Goal: Task Accomplishment & Management: Use online tool/utility

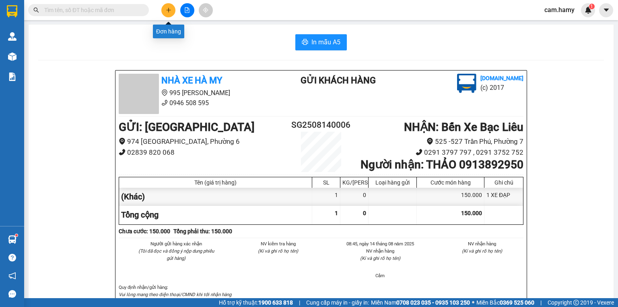
click at [169, 7] on icon "plus" at bounding box center [169, 10] width 6 height 6
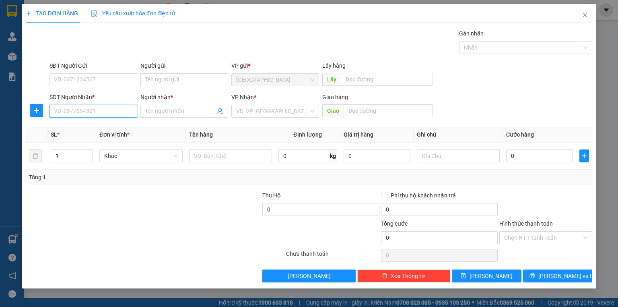
click at [80, 111] on input "SĐT Người Nhận *" at bounding box center [93, 111] width 88 height 13
type input "0913567798"
click at [102, 127] on div "0913567798 - A HUY CÔNG AN" at bounding box center [93, 126] width 78 height 9
type input "A HUY CÔNG AN"
type input "0913567798"
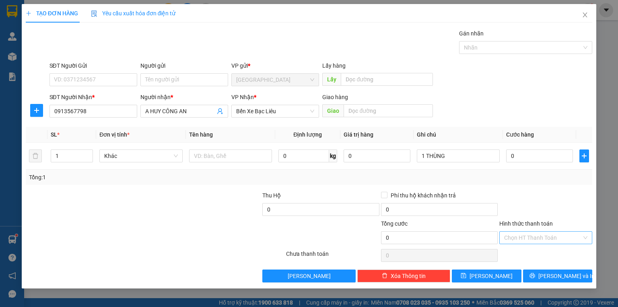
click at [539, 236] on input "Hình thức thanh toán" at bounding box center [543, 237] width 78 height 12
click at [521, 267] on div "Miễn phí" at bounding box center [545, 265] width 83 height 9
click at [541, 276] on button "[PERSON_NAME] và In" at bounding box center [558, 275] width 70 height 13
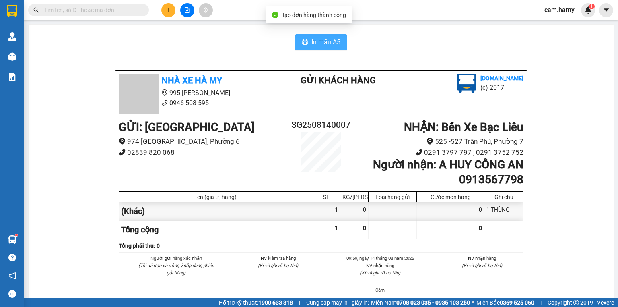
click at [320, 40] on span "In mẫu A5" at bounding box center [325, 42] width 29 height 10
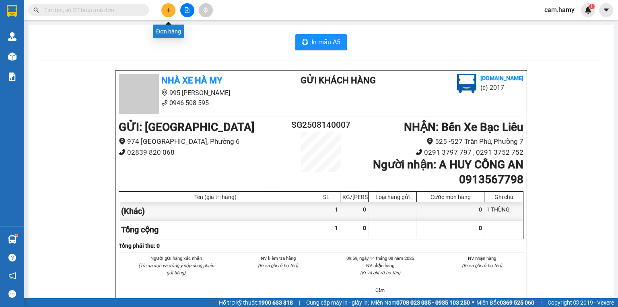
click at [164, 12] on button at bounding box center [168, 10] width 14 height 14
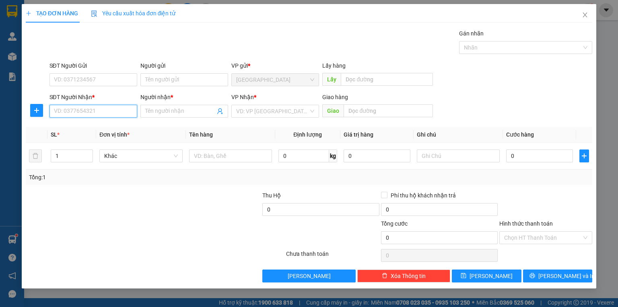
click at [60, 114] on input "SĐT Người Nhận *" at bounding box center [93, 111] width 88 height 13
click at [67, 127] on div "0908281096 - RI" at bounding box center [93, 126] width 78 height 9
type input "0908281096"
type input "RI"
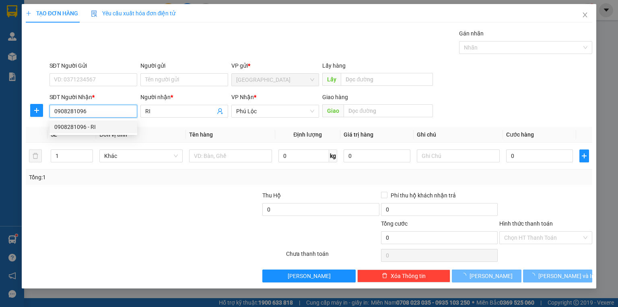
type input "80.000"
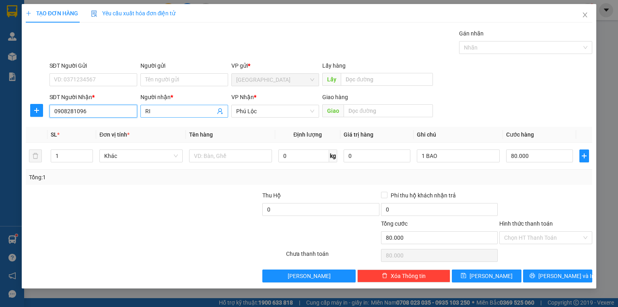
type input "0908281096"
click at [144, 107] on span "RI" at bounding box center [184, 111] width 88 height 13
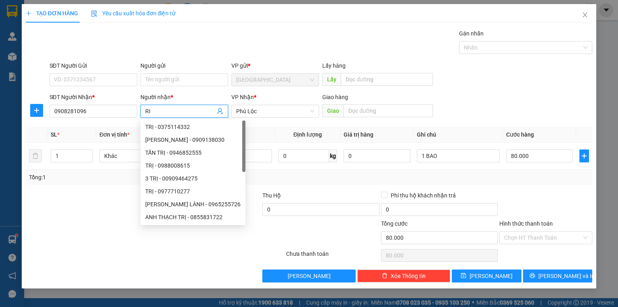
type input "R"
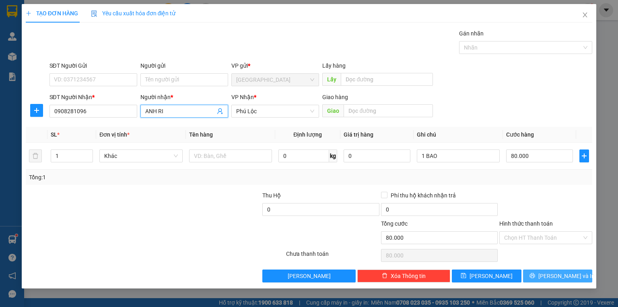
type input "ANH RI"
click at [536, 277] on button "[PERSON_NAME] và In" at bounding box center [558, 275] width 70 height 13
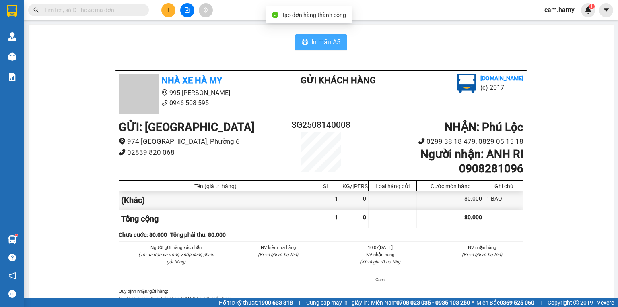
click at [319, 42] on span "In mẫu A5" at bounding box center [325, 42] width 29 height 10
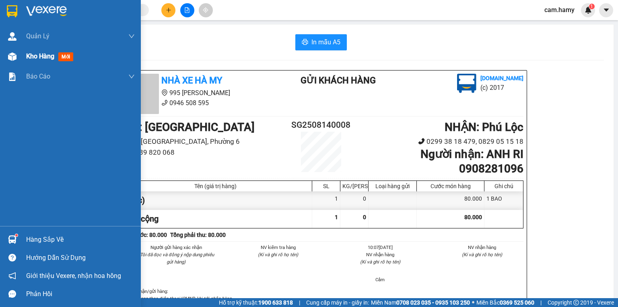
click at [30, 55] on span "Kho hàng" at bounding box center [40, 56] width 28 height 8
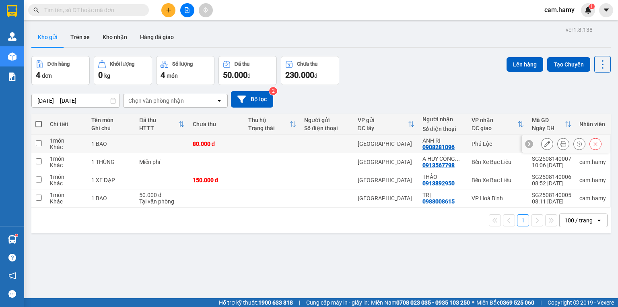
click at [39, 143] on input "checkbox" at bounding box center [39, 143] width 6 height 6
checkbox input "true"
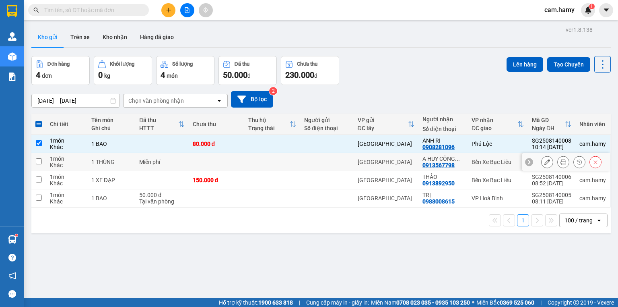
click at [37, 159] on input "checkbox" at bounding box center [39, 161] width 6 height 6
checkbox input "true"
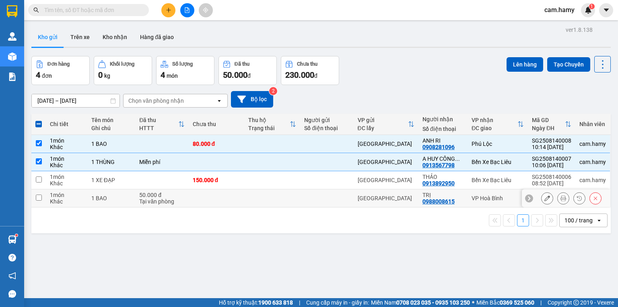
click at [37, 197] on input "checkbox" at bounding box center [39, 197] width 6 height 6
checkbox input "true"
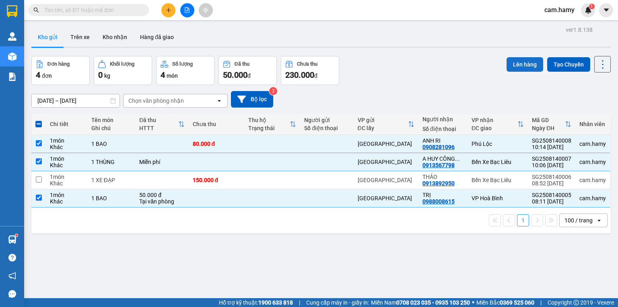
click at [513, 65] on button "Lên hàng" at bounding box center [524, 64] width 37 height 14
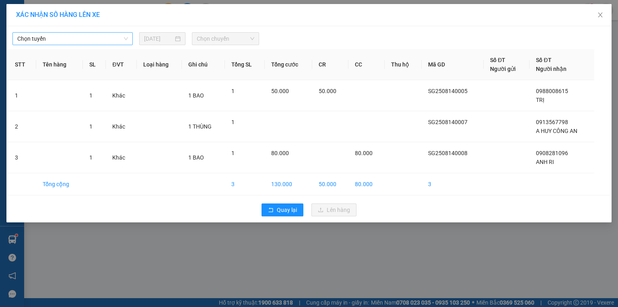
click at [86, 37] on span "Chọn tuyến" at bounding box center [72, 39] width 111 height 12
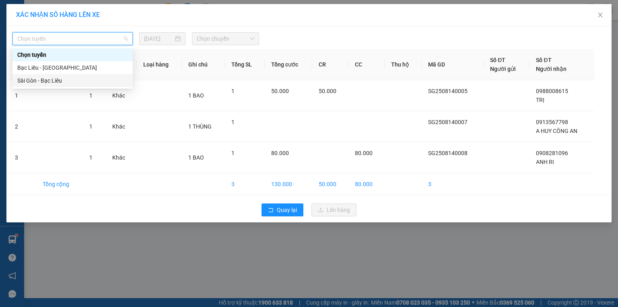
click at [49, 82] on div "Sài Gòn - Bạc Liêu" at bounding box center [72, 80] width 111 height 9
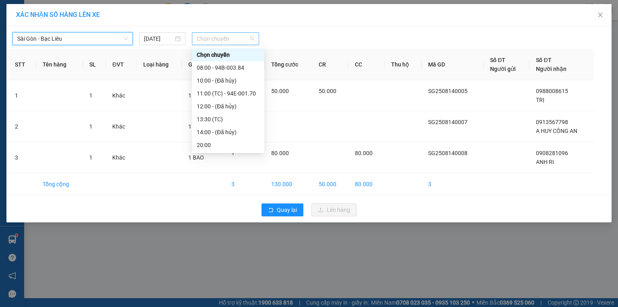
click at [230, 38] on span "Chọn chuyến" at bounding box center [226, 39] width 58 height 12
click at [235, 95] on div "11:00 (TC) - 94E-001.70" at bounding box center [228, 93] width 63 height 9
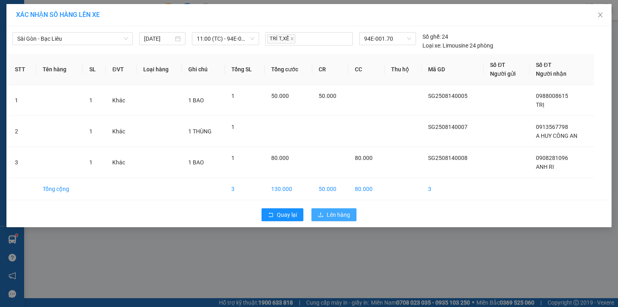
click at [342, 217] on span "Lên hàng" at bounding box center [338, 214] width 23 height 9
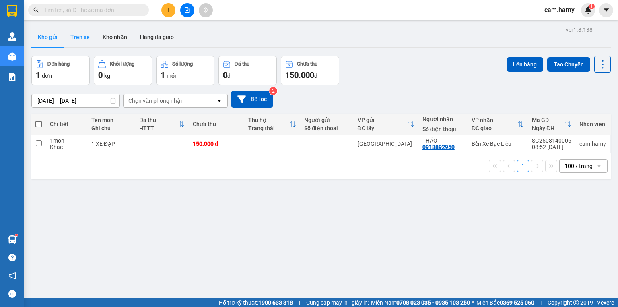
click at [77, 37] on button "Trên xe" at bounding box center [80, 36] width 32 height 19
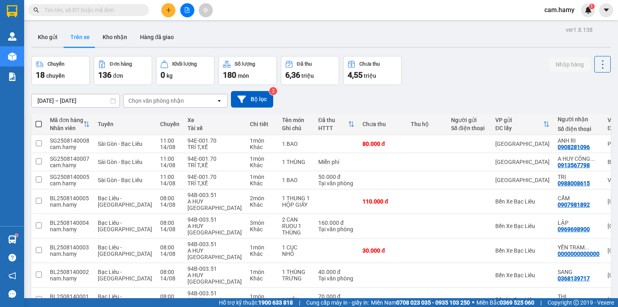
click at [82, 12] on input "text" at bounding box center [91, 10] width 95 height 9
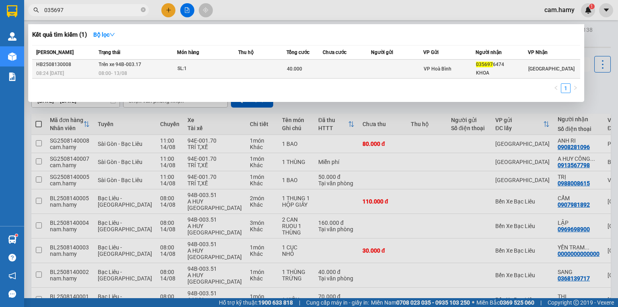
type input "035697"
click at [282, 68] on td at bounding box center [262, 69] width 48 height 19
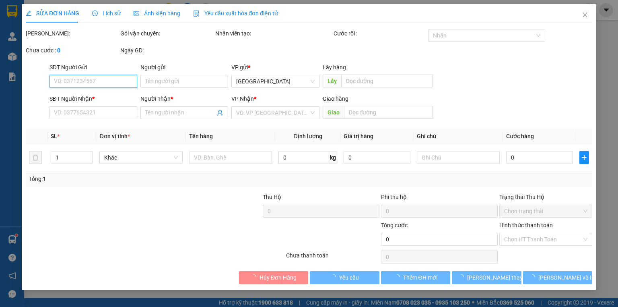
type input "0356976474"
type input "KHOA"
type input "40.000"
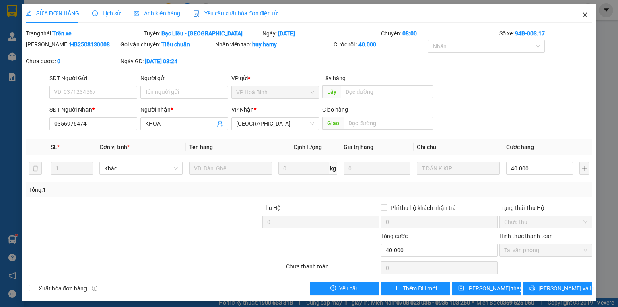
click at [583, 14] on icon "close" at bounding box center [585, 15] width 6 height 6
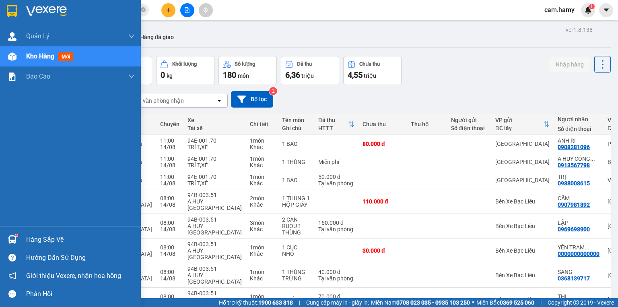
click at [56, 54] on div "Kho hàng mới" at bounding box center [51, 56] width 50 height 10
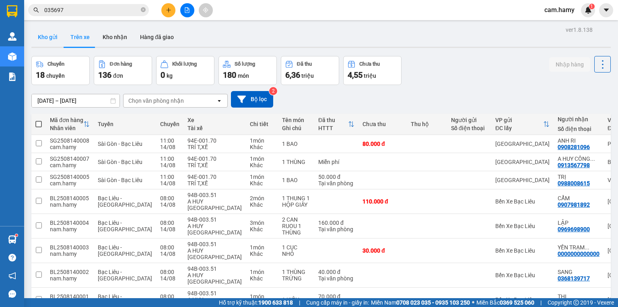
click at [51, 35] on button "Kho gửi" at bounding box center [47, 36] width 33 height 19
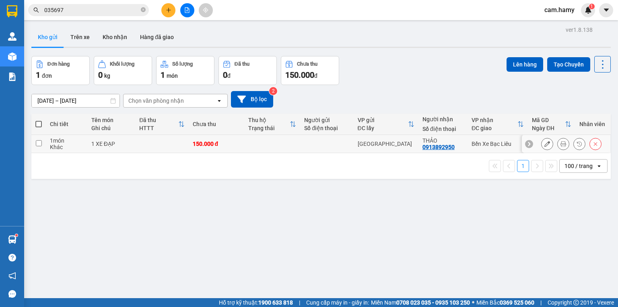
click at [37, 141] on input "checkbox" at bounding box center [39, 143] width 6 height 6
checkbox input "true"
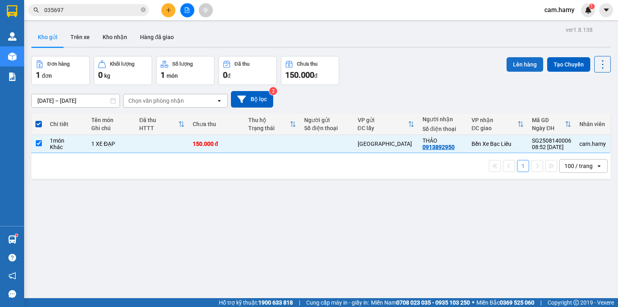
click at [521, 64] on button "Lên hàng" at bounding box center [524, 64] width 37 height 14
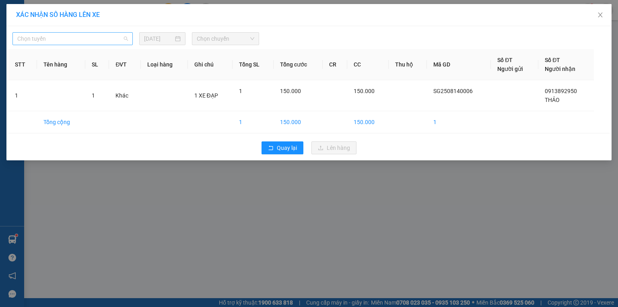
click at [112, 33] on span "Chọn tuyến" at bounding box center [72, 39] width 111 height 12
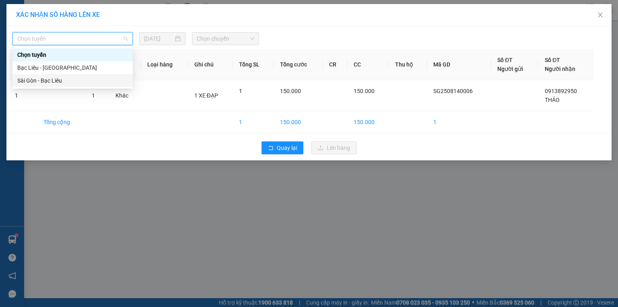
click at [61, 80] on div "Sài Gòn - Bạc Liêu" at bounding box center [72, 80] width 111 height 9
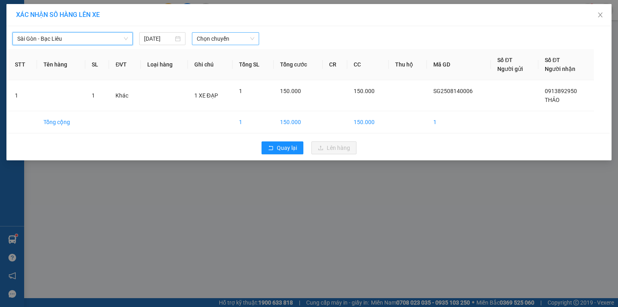
click at [207, 37] on span "Chọn chuyến" at bounding box center [226, 39] width 58 height 12
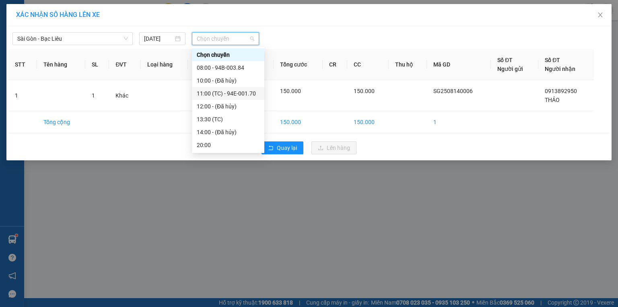
click at [229, 92] on div "11:00 (TC) - 94E-001.70" at bounding box center [228, 93] width 63 height 9
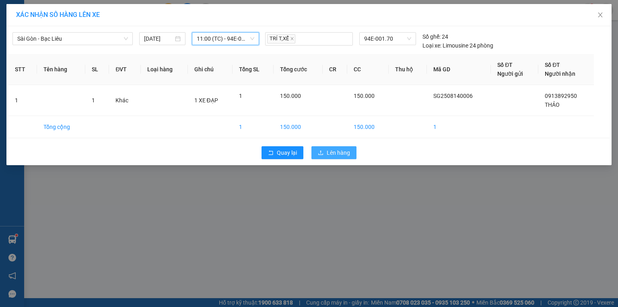
click at [338, 151] on span "Lên hàng" at bounding box center [338, 152] width 23 height 9
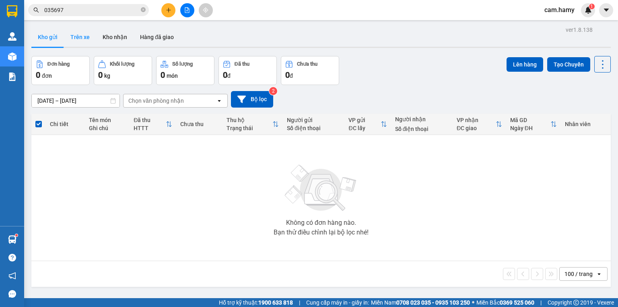
click at [73, 38] on button "Trên xe" at bounding box center [80, 36] width 32 height 19
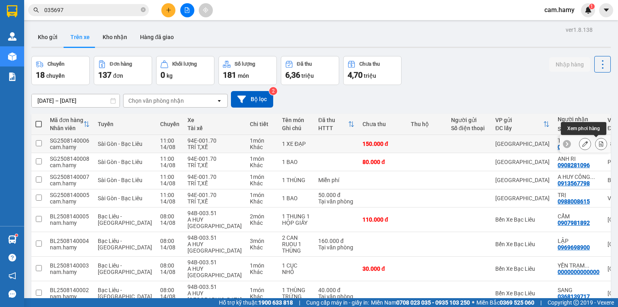
click at [599, 142] on icon at bounding box center [601, 144] width 4 height 6
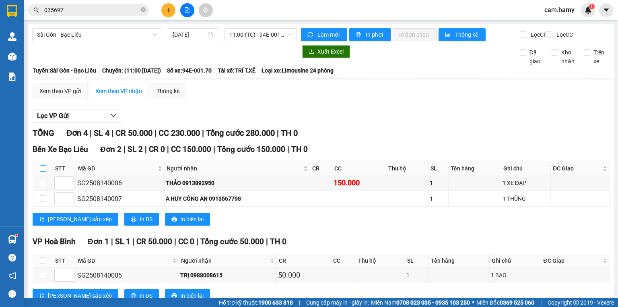
drag, startPoint x: 42, startPoint y: 174, endPoint x: 43, endPoint y: 179, distance: 5.8
click at [42, 171] on input "checkbox" at bounding box center [43, 168] width 6 height 6
checkbox input "true"
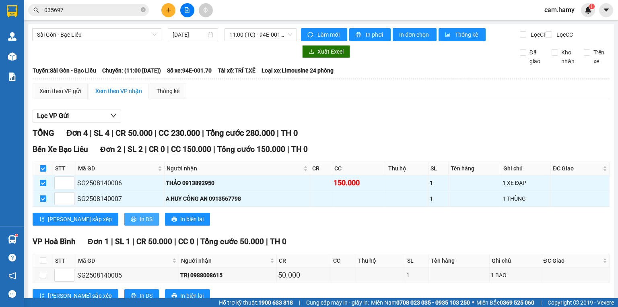
click at [124, 224] on button "In DS" at bounding box center [141, 218] width 35 height 13
click at [40, 171] on input "checkbox" at bounding box center [43, 168] width 6 height 6
checkbox input "false"
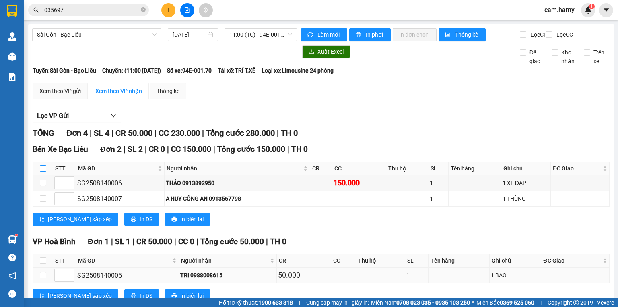
scroll to position [64, 0]
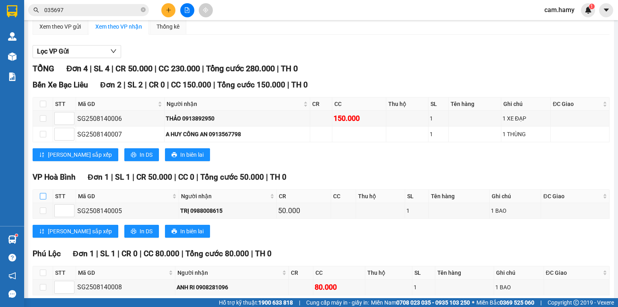
drag, startPoint x: 42, startPoint y: 200, endPoint x: 45, endPoint y: 206, distance: 6.5
click at [42, 199] on input "checkbox" at bounding box center [43, 196] width 6 height 6
checkbox input "true"
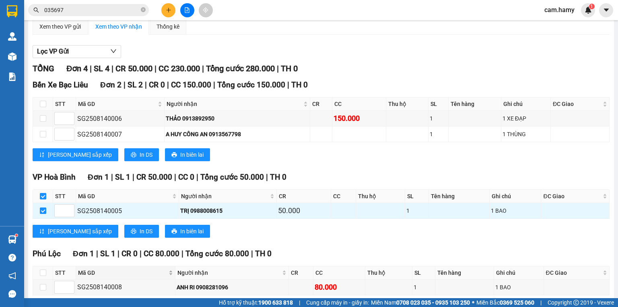
scroll to position [108, 0]
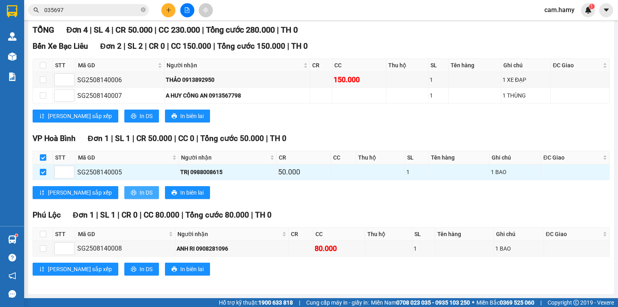
click at [140, 195] on span "In DS" at bounding box center [146, 192] width 13 height 9
click at [43, 157] on input "checkbox" at bounding box center [43, 157] width 6 height 6
checkbox input "false"
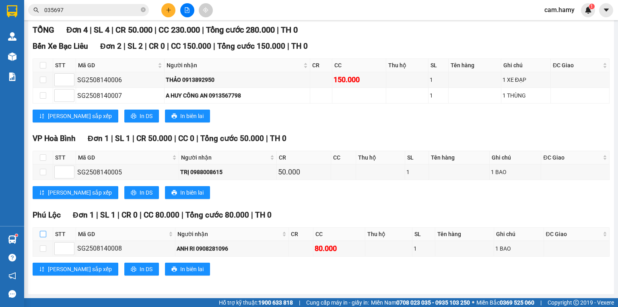
click at [43, 235] on input "checkbox" at bounding box center [43, 234] width 6 height 6
checkbox input "true"
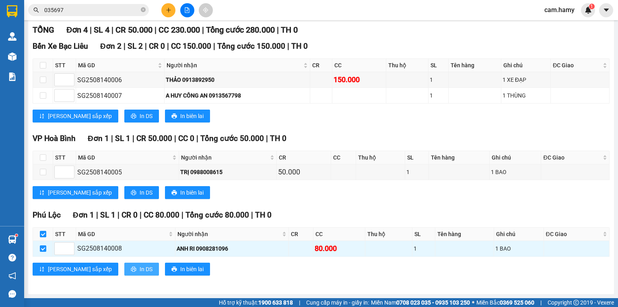
click at [131, 270] on icon "printer" at bounding box center [134, 269] width 6 height 6
